Goal: Task Accomplishment & Management: Use online tool/utility

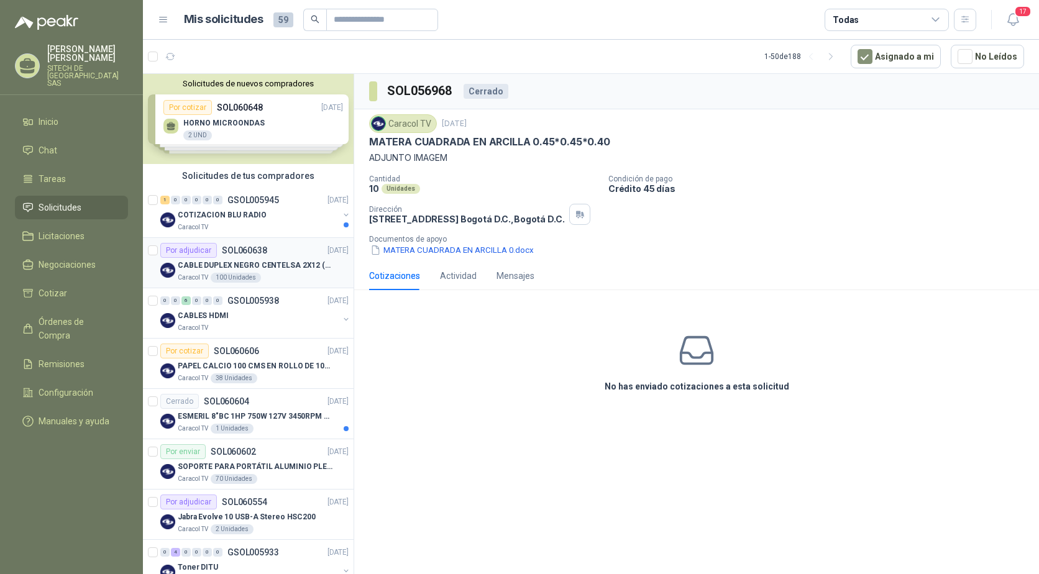
click at [294, 273] on div "Caracol TV 100 Unidades" at bounding box center [263, 278] width 171 height 10
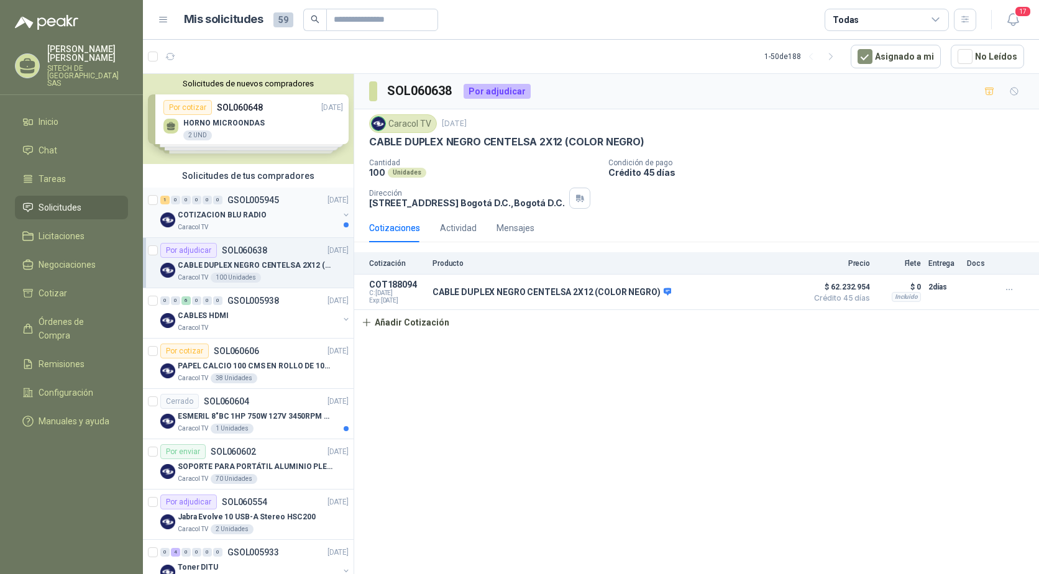
click at [273, 223] on div "Caracol TV" at bounding box center [258, 227] width 161 height 10
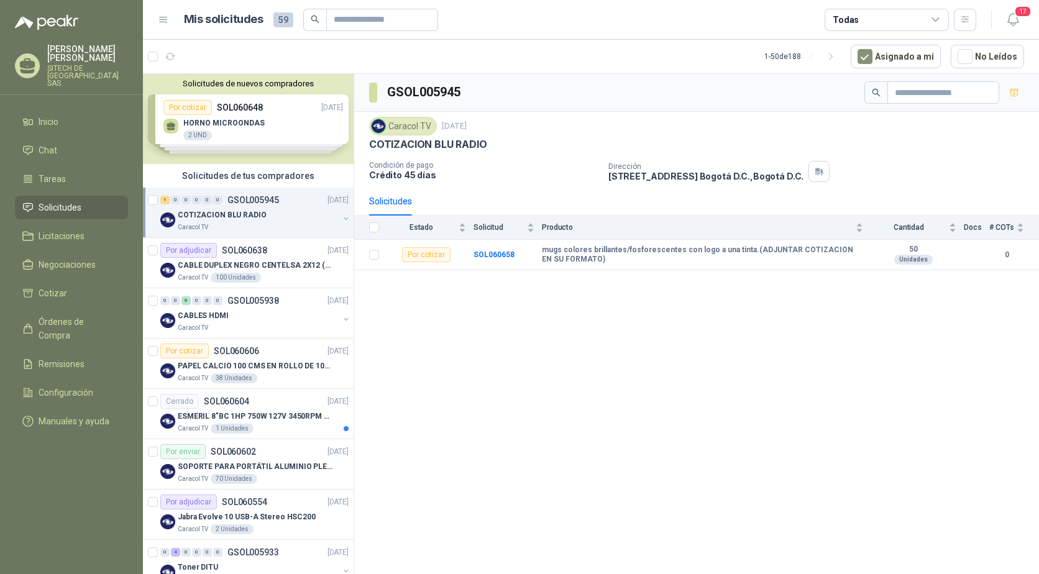
click at [583, 406] on div "GSOL005945 Caracol TV 10 oct, 2025 COTIZACION BLU RADIO Condición de pago Crédi…" at bounding box center [696, 326] width 685 height 504
click at [240, 225] on div "Caracol TV" at bounding box center [258, 227] width 161 height 10
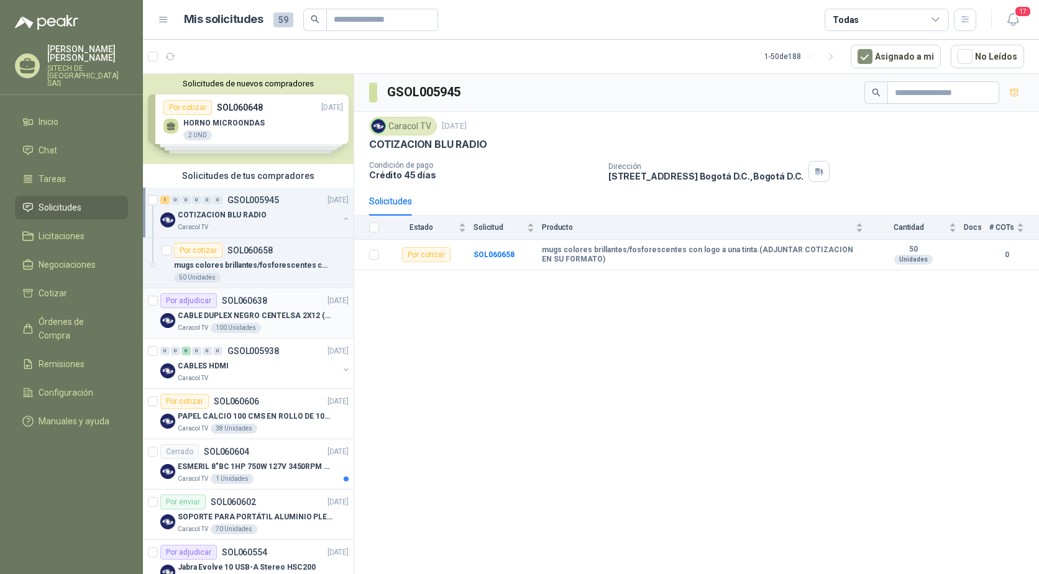
click at [274, 307] on div "Por adjudicar SOL060638 09/10/25" at bounding box center [254, 300] width 188 height 15
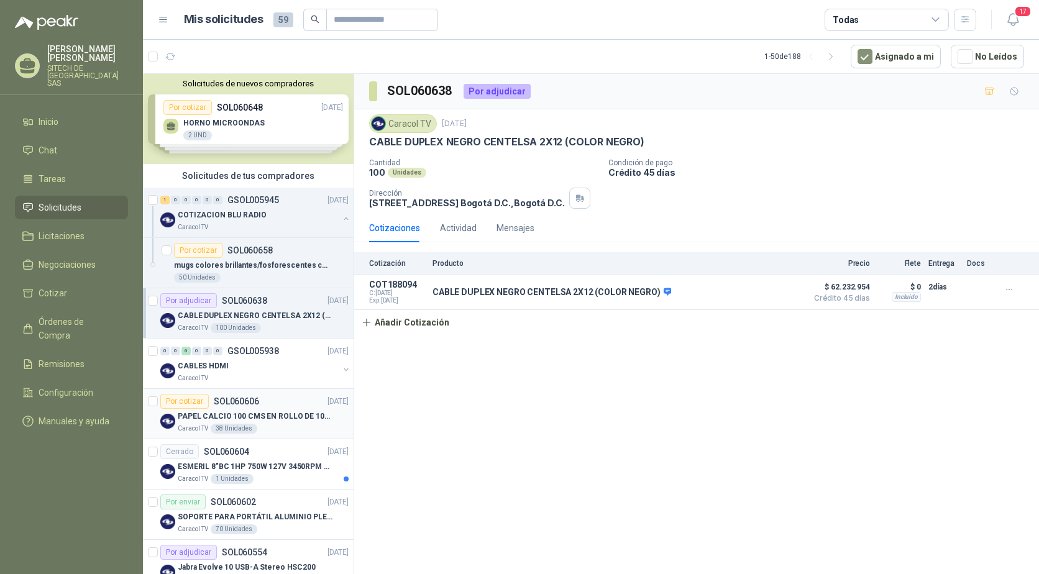
click at [285, 425] on div "Caracol TV 38 Unidades" at bounding box center [263, 429] width 171 height 10
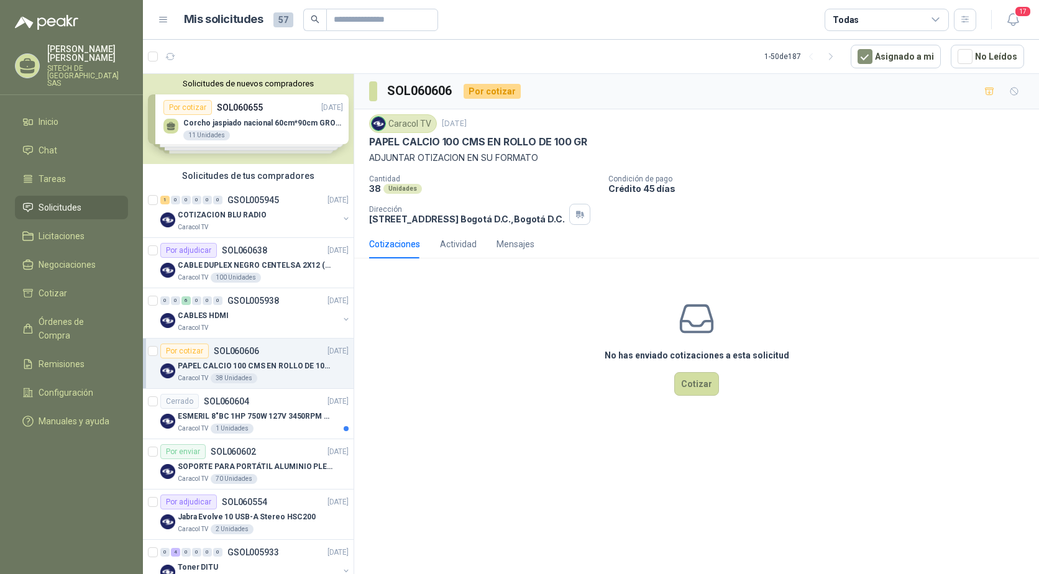
click at [278, 129] on div "Solicitudes de nuevos compradores Por cotizar SOL060655 [DATE] Corcho jaspiado …" at bounding box center [248, 119] width 211 height 90
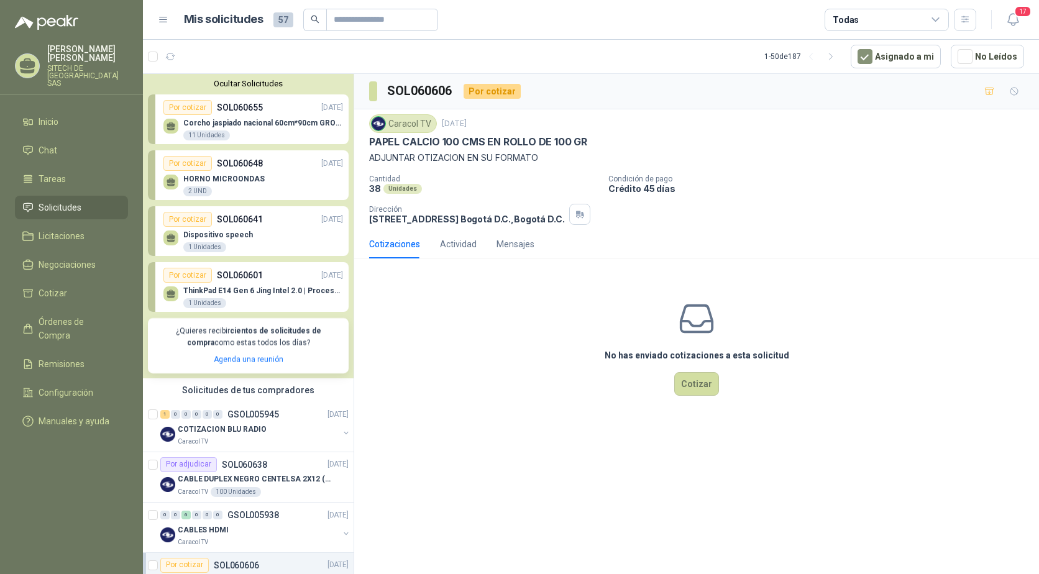
click at [499, 387] on div "No has enviado cotizaciones a esta solicitud Cotizar" at bounding box center [696, 347] width 685 height 158
click at [403, 424] on div "No has enviado cotizaciones a esta solicitud Cotizar" at bounding box center [696, 347] width 685 height 158
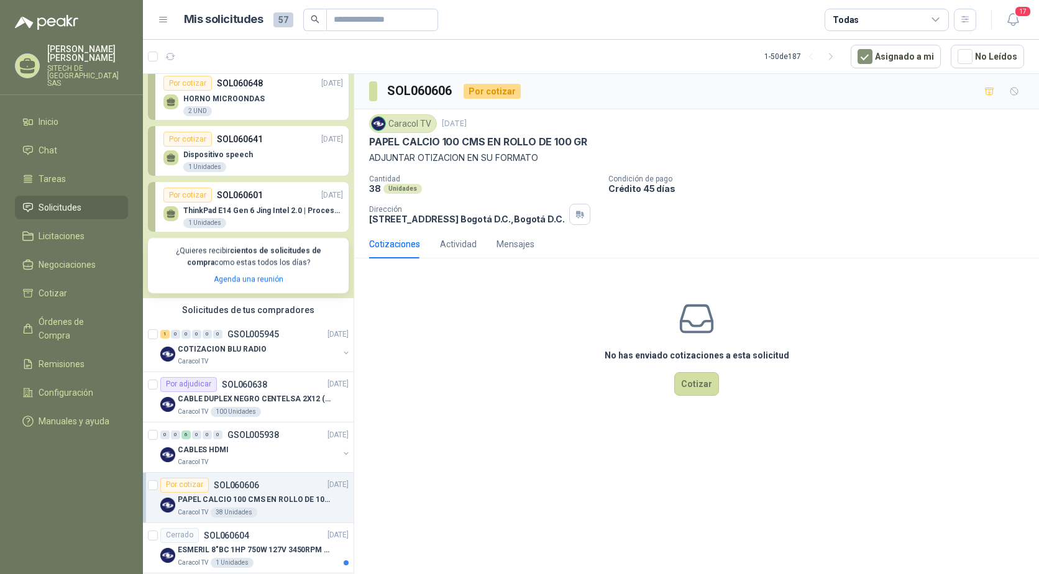
scroll to position [186, 0]
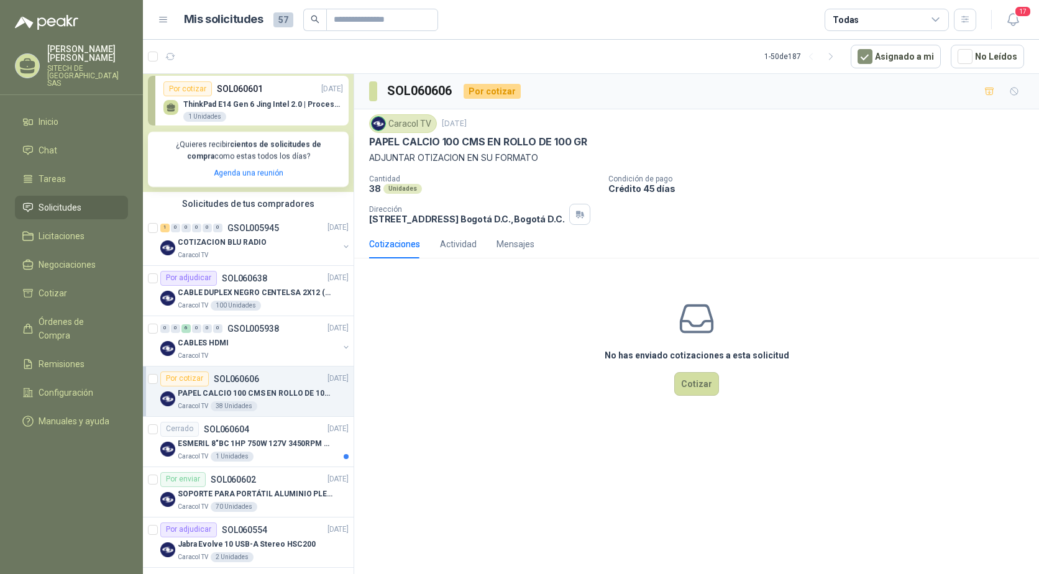
click at [531, 387] on div "No has enviado cotizaciones a esta solicitud Cotizar" at bounding box center [696, 347] width 685 height 158
